Goal: Task Accomplishment & Management: Use online tool/utility

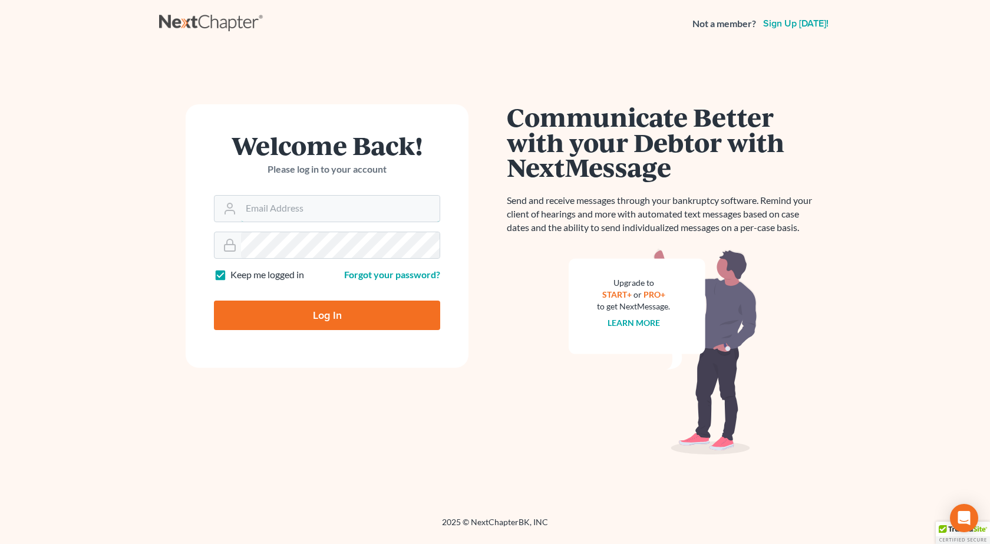
type input "[PERSON_NAME][EMAIL_ADDRESS][DOMAIN_NAME]"
click at [214, 301] on input "Log In" at bounding box center [327, 315] width 226 height 29
type input "Thinking..."
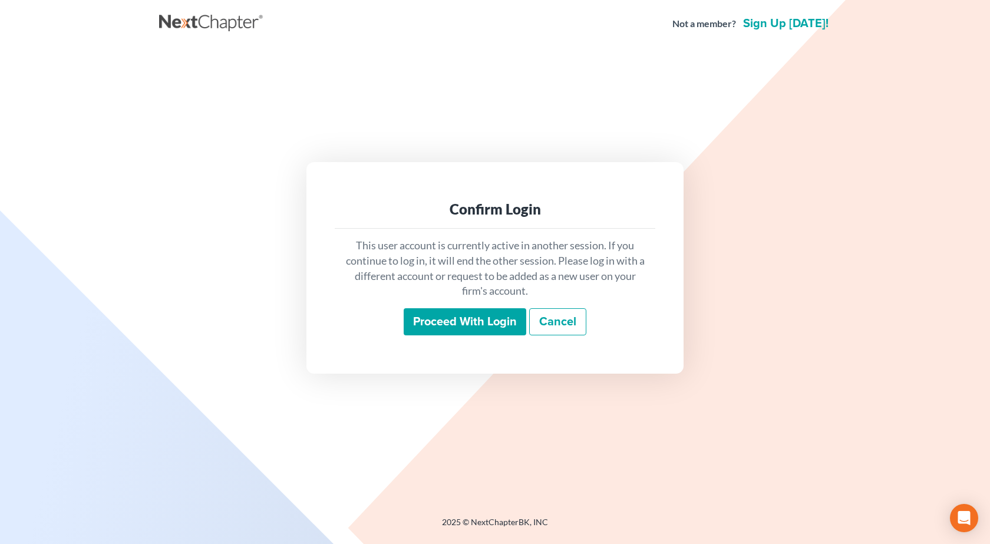
click at [448, 324] on input "Proceed with login" at bounding box center [465, 321] width 123 height 27
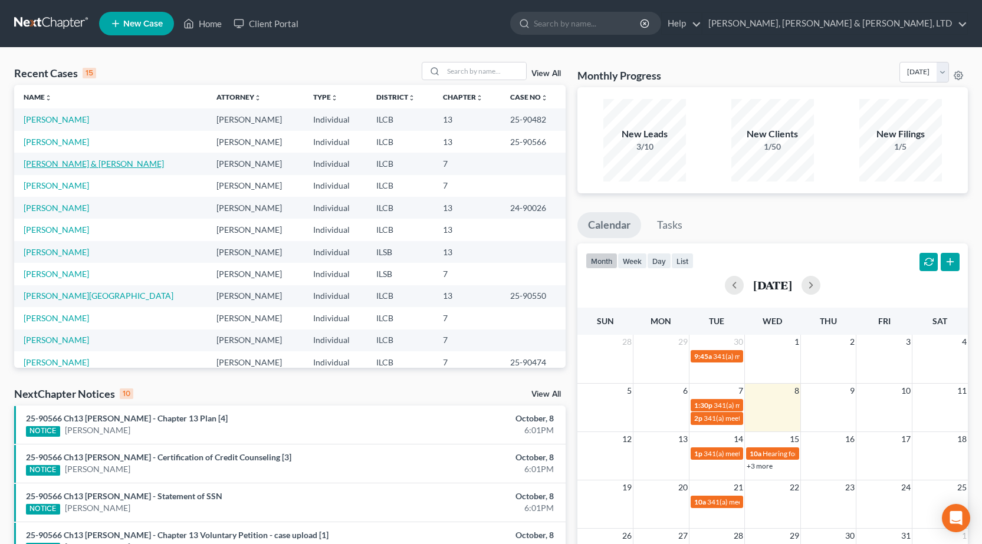
click at [41, 163] on link "Zytka, Erika & Smock, Michael" at bounding box center [94, 164] width 140 height 10
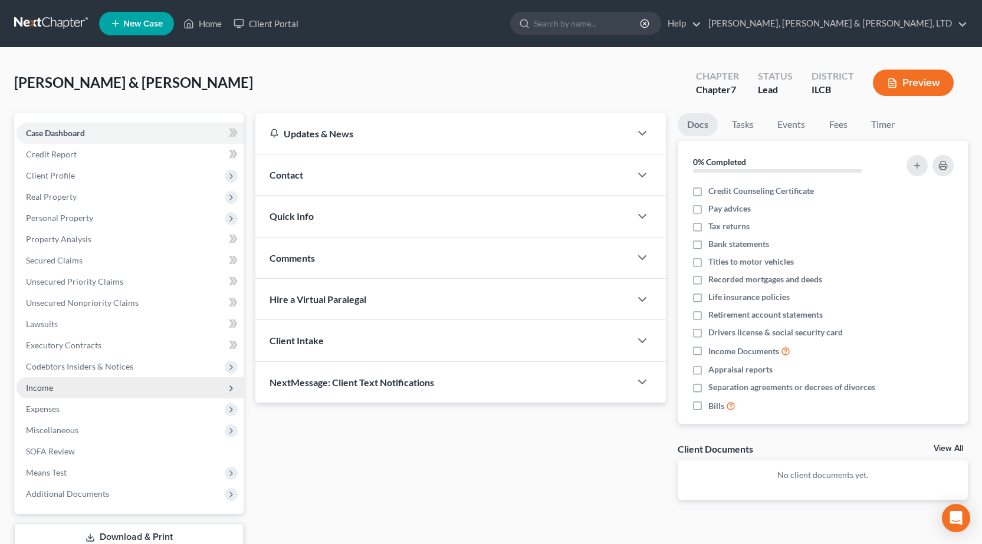
click at [50, 386] on span "Income" at bounding box center [39, 388] width 27 height 10
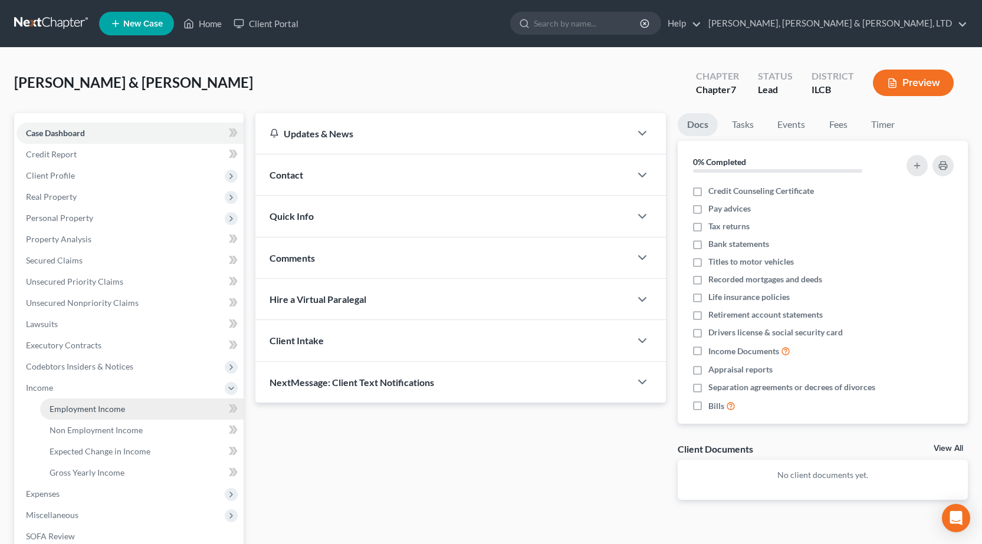
click at [54, 411] on span "Employment Income" at bounding box center [87, 409] width 75 height 10
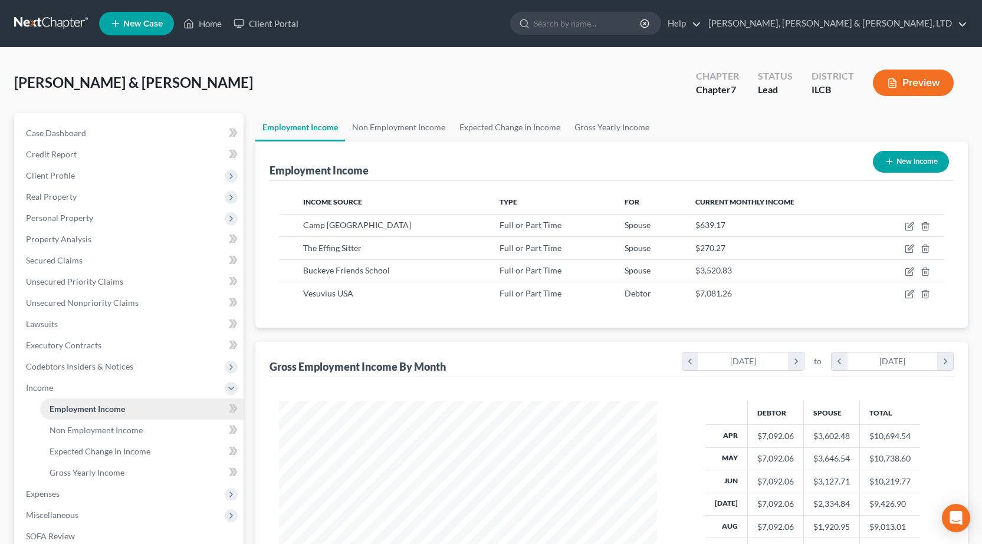
scroll to position [212, 401]
